Goal: Complete application form

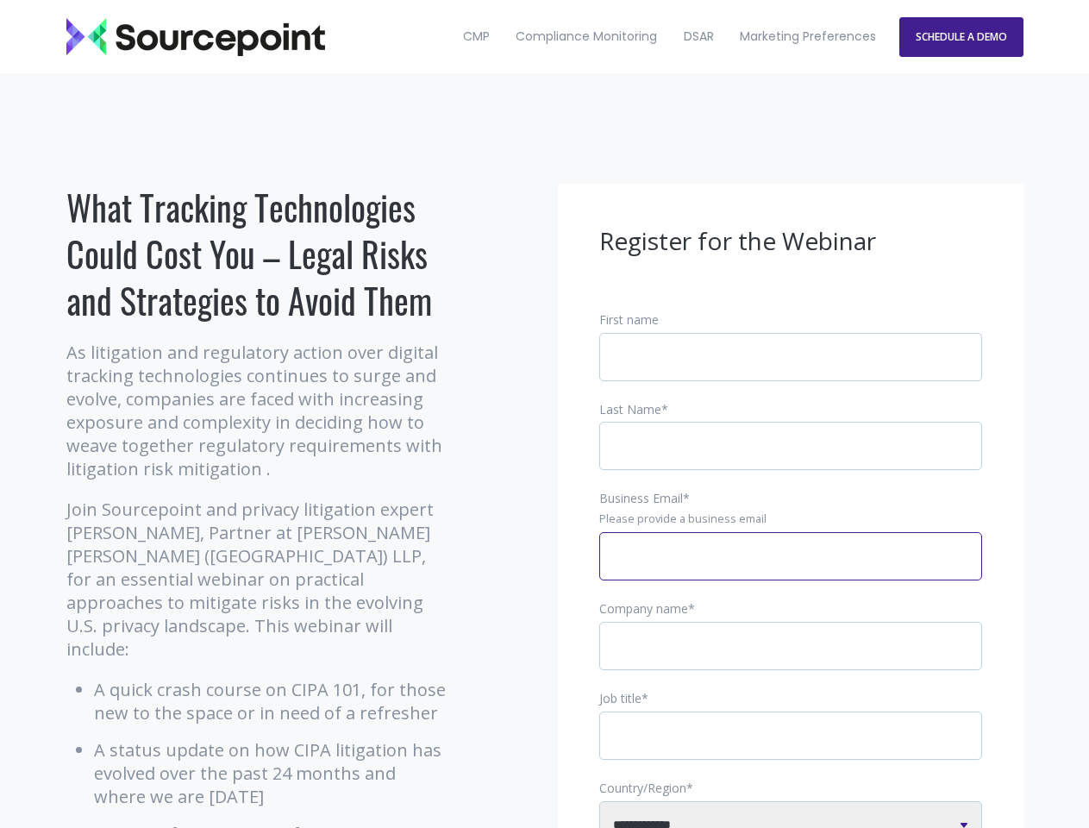
click at [791, 570] on input "Business Email *" at bounding box center [790, 556] width 383 height 48
